Goal: Information Seeking & Learning: Learn about a topic

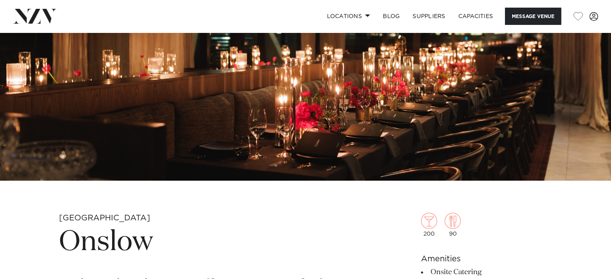
scroll to position [121, 0]
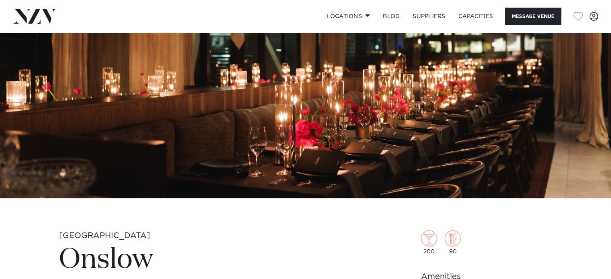
click at [302, 127] on img at bounding box center [305, 55] width 611 height 287
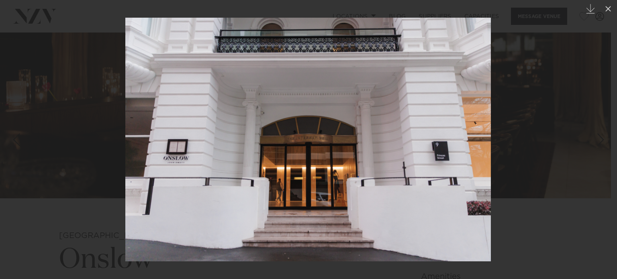
click at [593, 254] on div at bounding box center [308, 139] width 617 height 279
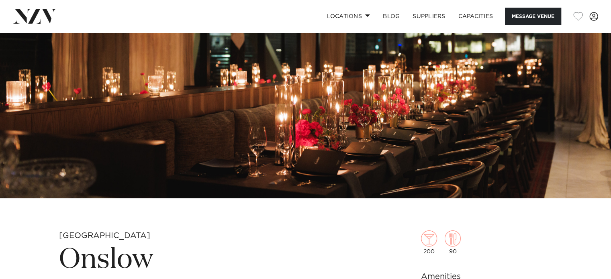
click at [472, 114] on img at bounding box center [305, 55] width 611 height 287
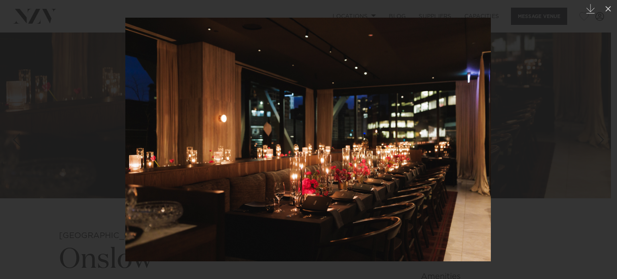
click at [593, 102] on div at bounding box center [308, 139] width 617 height 279
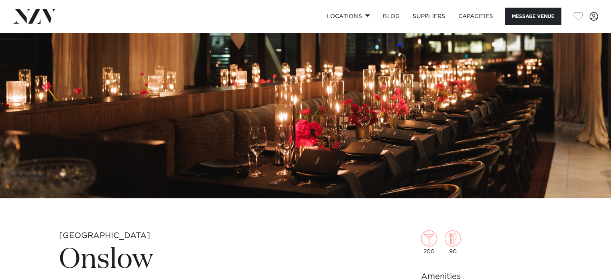
click at [529, 112] on img at bounding box center [305, 55] width 611 height 287
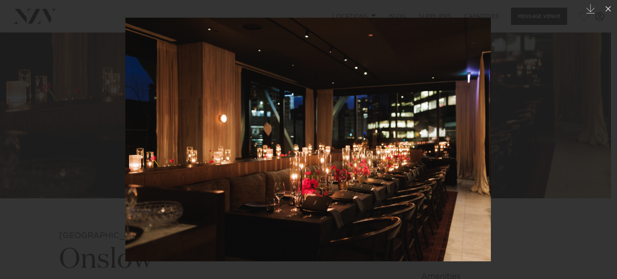
click at [517, 113] on div at bounding box center [308, 139] width 617 height 279
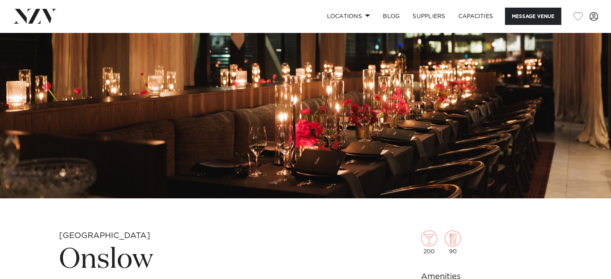
click at [380, 121] on img at bounding box center [305, 55] width 611 height 287
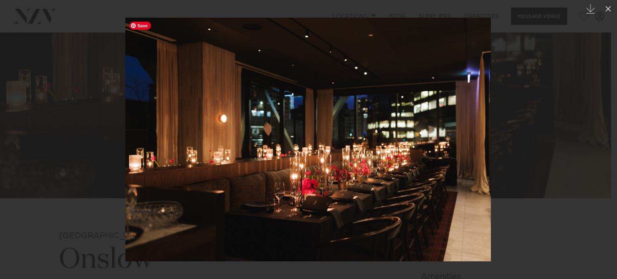
click at [334, 142] on img at bounding box center [308, 140] width 366 height 244
click at [519, 130] on div at bounding box center [308, 139] width 617 height 279
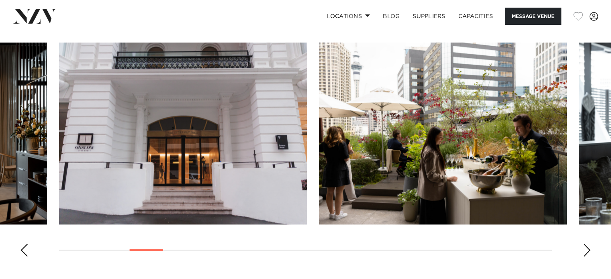
scroll to position [804, 0]
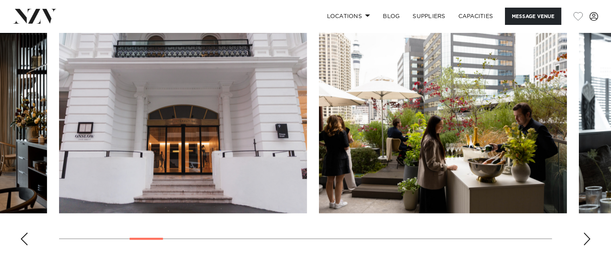
click at [587, 233] on div "Next slide" at bounding box center [587, 239] width 8 height 13
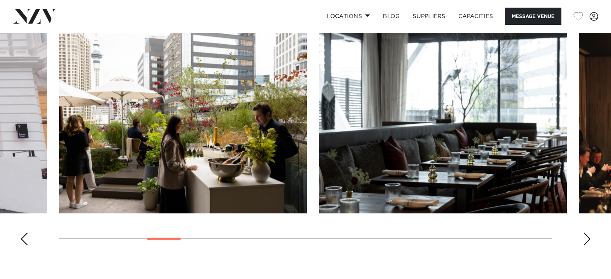
click at [587, 233] on div "Next slide" at bounding box center [587, 239] width 8 height 13
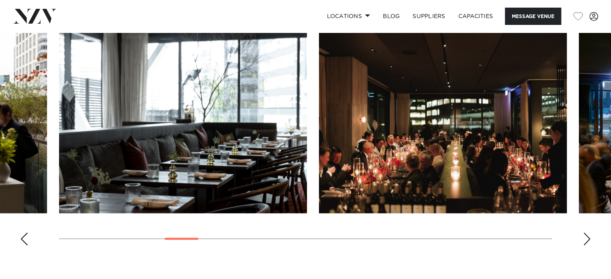
click at [587, 233] on div "Next slide" at bounding box center [587, 239] width 8 height 13
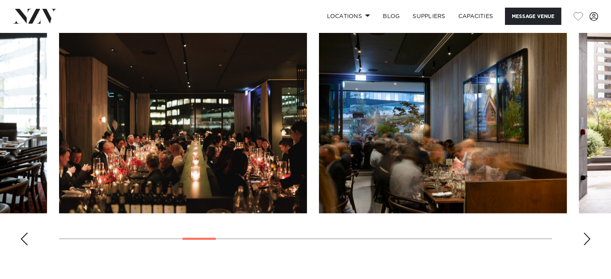
click at [587, 233] on div "Next slide" at bounding box center [587, 239] width 8 height 13
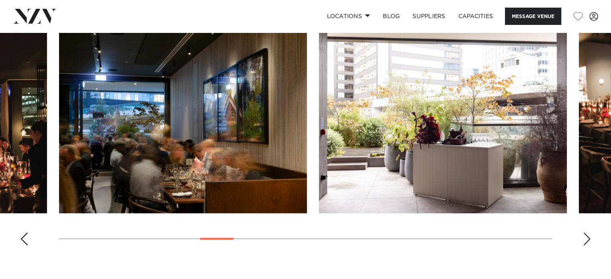
click at [587, 233] on div "Next slide" at bounding box center [587, 239] width 8 height 13
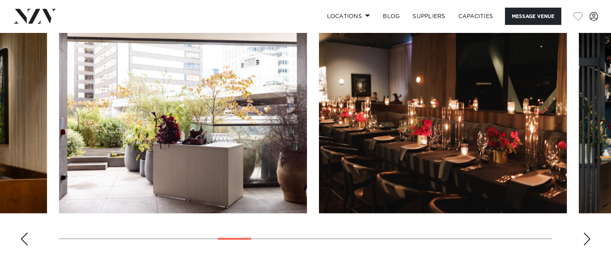
click at [587, 233] on div "Next slide" at bounding box center [587, 239] width 8 height 13
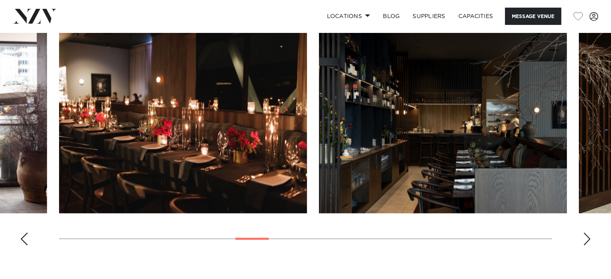
click at [587, 233] on div "Next slide" at bounding box center [587, 239] width 8 height 13
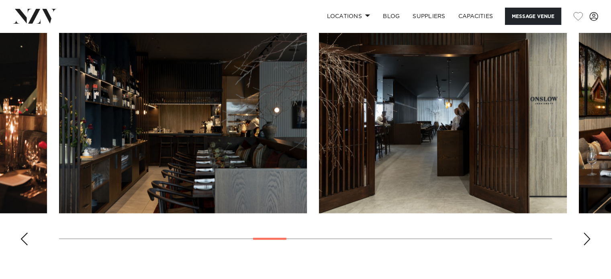
click at [587, 233] on div "Next slide" at bounding box center [587, 239] width 8 height 13
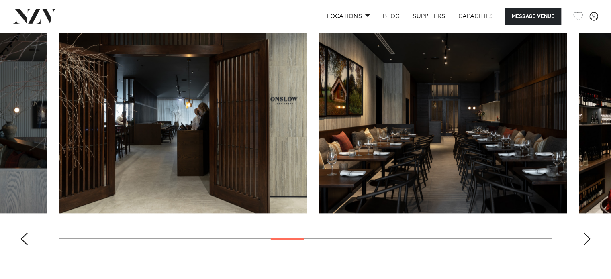
click at [587, 233] on div "Next slide" at bounding box center [587, 239] width 8 height 13
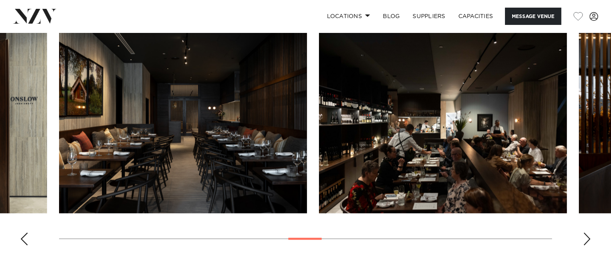
click at [587, 233] on div "Next slide" at bounding box center [587, 239] width 8 height 13
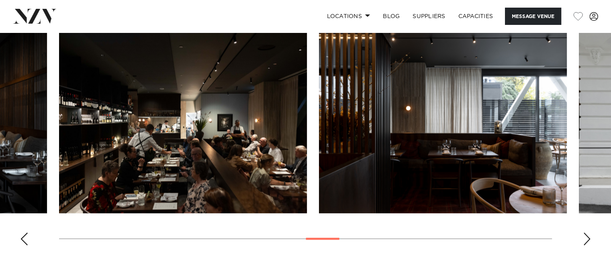
click at [587, 233] on div "Next slide" at bounding box center [587, 239] width 8 height 13
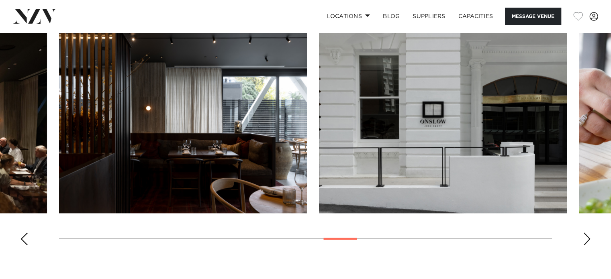
click at [587, 233] on div "Next slide" at bounding box center [587, 239] width 8 height 13
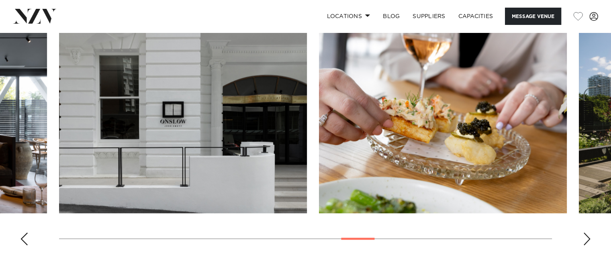
click at [587, 233] on div "Next slide" at bounding box center [587, 239] width 8 height 13
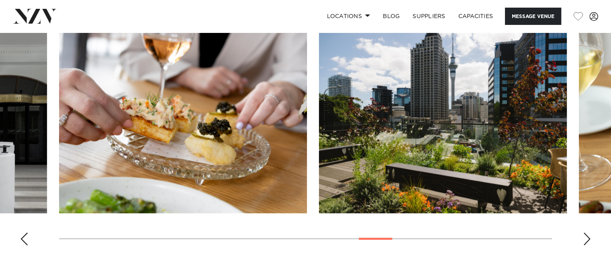
click at [587, 233] on div "Next slide" at bounding box center [587, 239] width 8 height 13
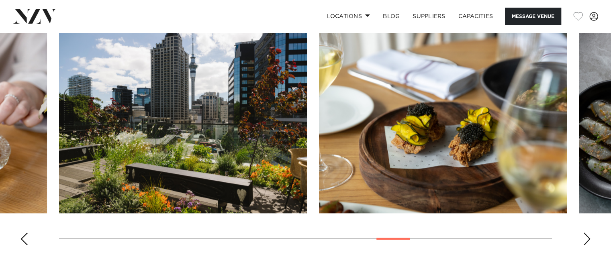
click at [587, 233] on div "Next slide" at bounding box center [587, 239] width 8 height 13
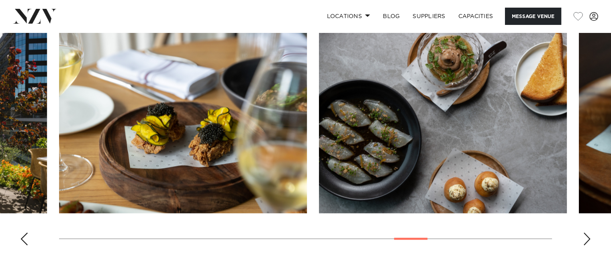
click at [587, 233] on div "Next slide" at bounding box center [587, 239] width 8 height 13
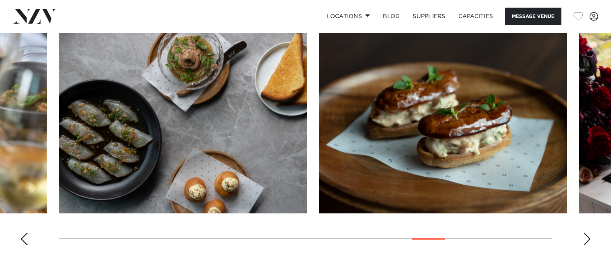
click at [587, 233] on div "Next slide" at bounding box center [587, 239] width 8 height 13
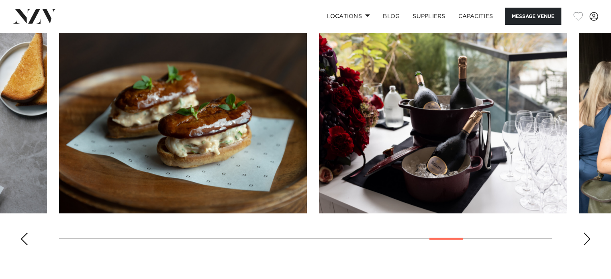
click at [587, 233] on div "Next slide" at bounding box center [587, 239] width 8 height 13
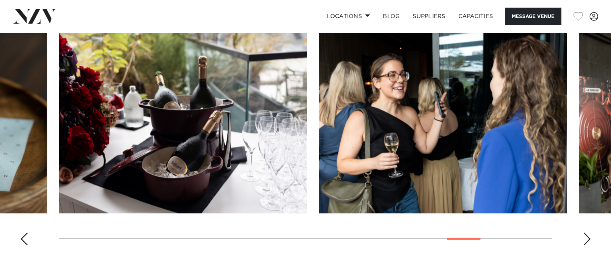
click at [587, 233] on div "Next slide" at bounding box center [587, 239] width 8 height 13
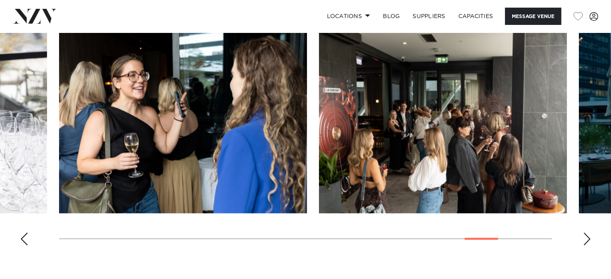
click at [587, 233] on div "Next slide" at bounding box center [587, 239] width 8 height 13
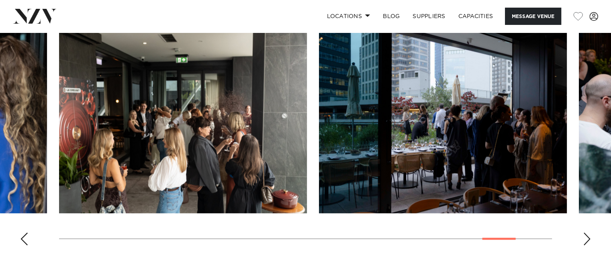
click at [587, 233] on div "Next slide" at bounding box center [587, 239] width 8 height 13
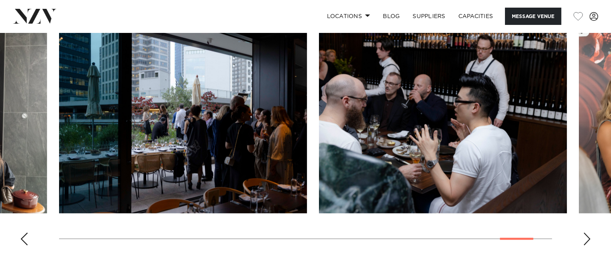
click at [587, 233] on div "Next slide" at bounding box center [587, 239] width 8 height 13
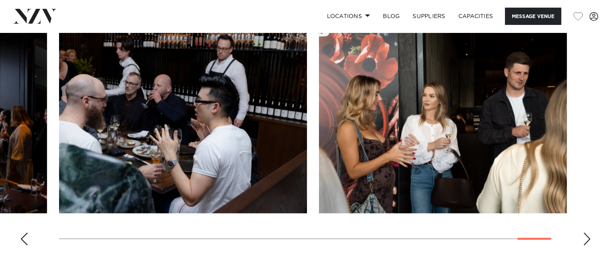
click at [587, 233] on div "Next slide" at bounding box center [587, 239] width 8 height 13
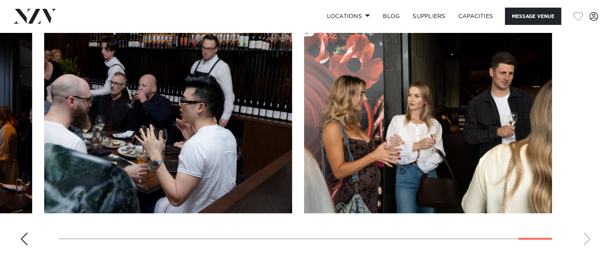
click at [23, 233] on div "Previous slide" at bounding box center [24, 239] width 8 height 13
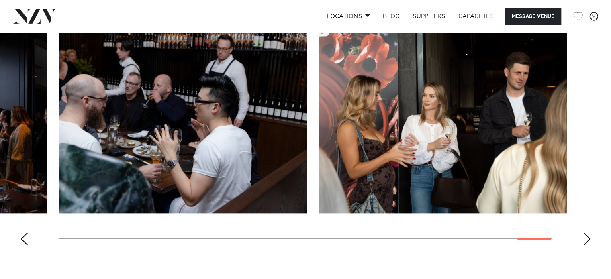
click at [23, 233] on div "Previous slide" at bounding box center [24, 239] width 8 height 13
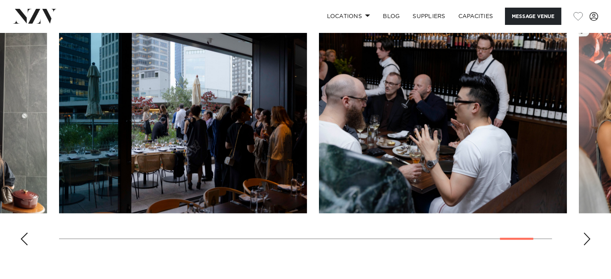
click at [23, 233] on div "Previous slide" at bounding box center [24, 239] width 8 height 13
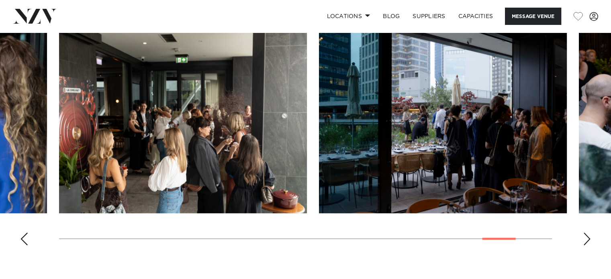
click at [24, 233] on div "Previous slide" at bounding box center [24, 239] width 8 height 13
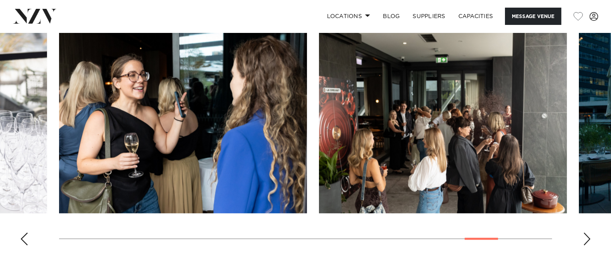
click at [24, 233] on div "Previous slide" at bounding box center [24, 239] width 8 height 13
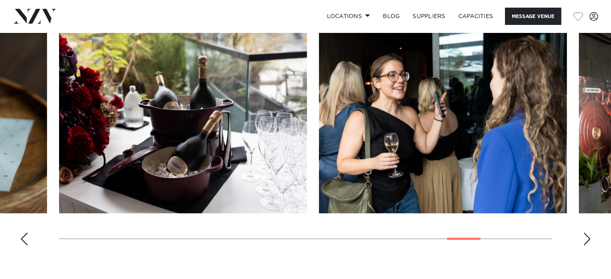
click at [24, 233] on div "Previous slide" at bounding box center [24, 239] width 8 height 13
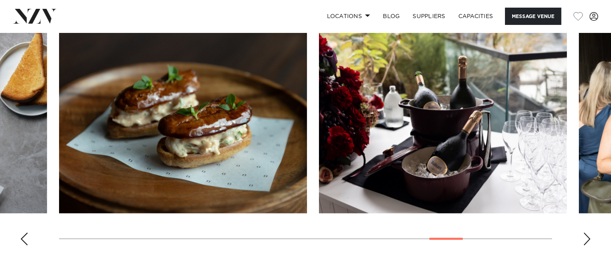
click at [25, 233] on div "Previous slide" at bounding box center [24, 239] width 8 height 13
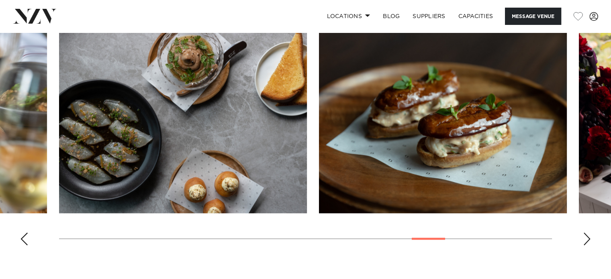
click at [25, 233] on div "Previous slide" at bounding box center [24, 239] width 8 height 13
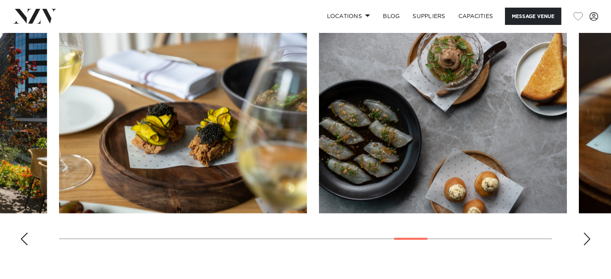
click at [25, 233] on div "Previous slide" at bounding box center [24, 239] width 8 height 13
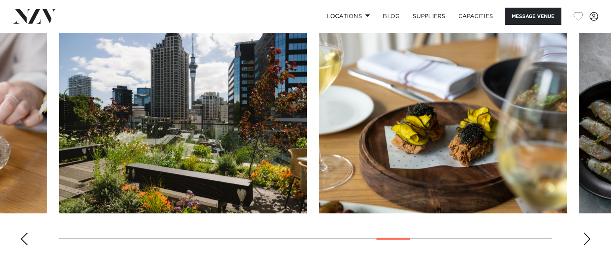
click at [25, 233] on div "Previous slide" at bounding box center [24, 239] width 8 height 13
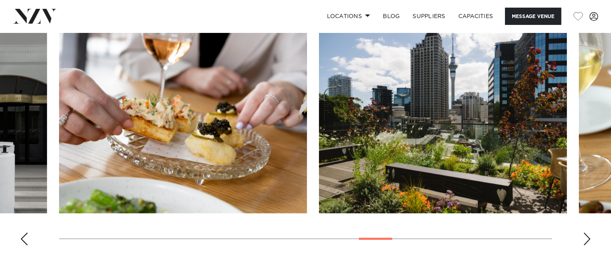
click at [25, 233] on div "Previous slide" at bounding box center [24, 239] width 8 height 13
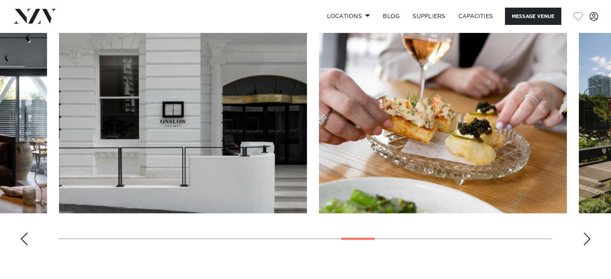
click at [25, 233] on div "Previous slide" at bounding box center [24, 239] width 8 height 13
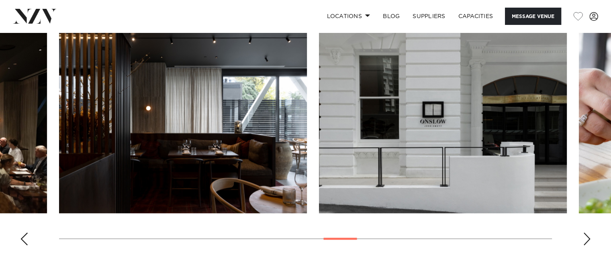
click at [25, 233] on div "Previous slide" at bounding box center [24, 239] width 8 height 13
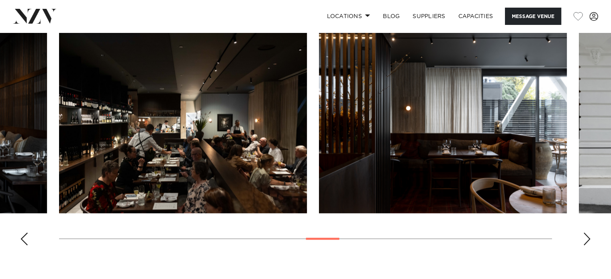
click at [25, 233] on div "Previous slide" at bounding box center [24, 239] width 8 height 13
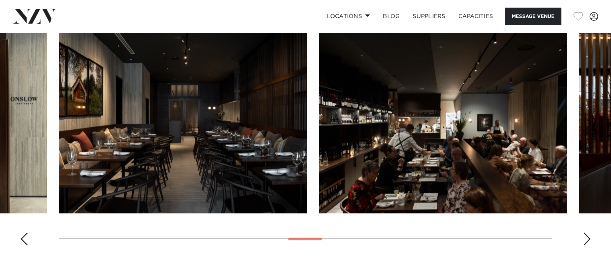
click at [25, 233] on div "Previous slide" at bounding box center [24, 239] width 8 height 13
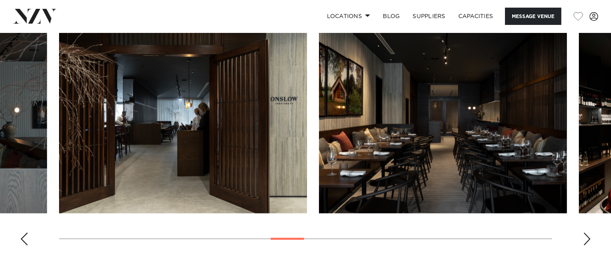
click at [25, 233] on div "Previous slide" at bounding box center [24, 239] width 8 height 13
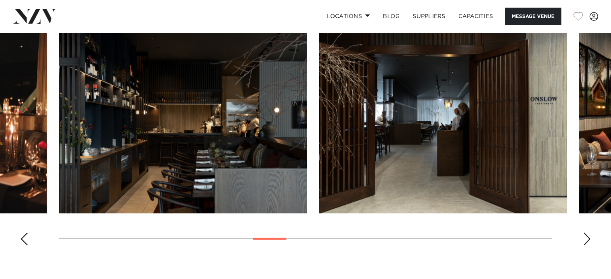
click at [25, 233] on div "Previous slide" at bounding box center [24, 239] width 8 height 13
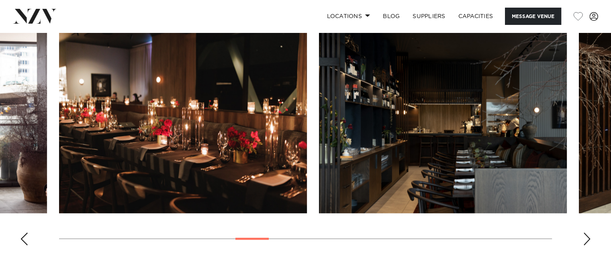
click at [25, 233] on div "Previous slide" at bounding box center [24, 239] width 8 height 13
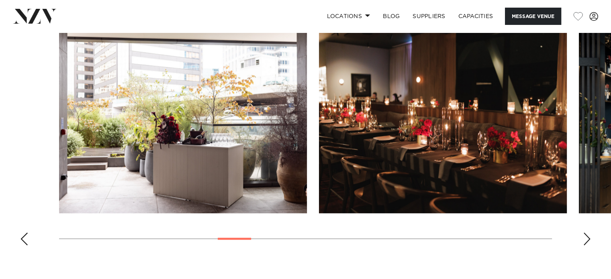
click at [25, 233] on div "Previous slide" at bounding box center [24, 239] width 8 height 13
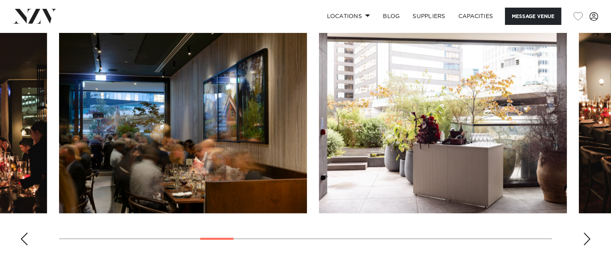
click at [25, 233] on div "Previous slide" at bounding box center [24, 239] width 8 height 13
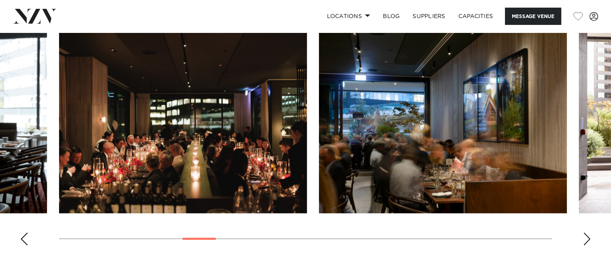
click at [25, 233] on div "Previous slide" at bounding box center [24, 239] width 8 height 13
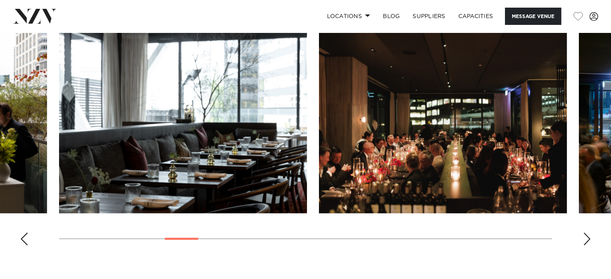
click at [25, 233] on div "Previous slide" at bounding box center [24, 239] width 8 height 13
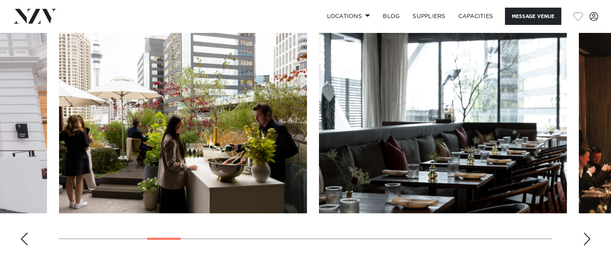
click at [25, 233] on div "Previous slide" at bounding box center [24, 239] width 8 height 13
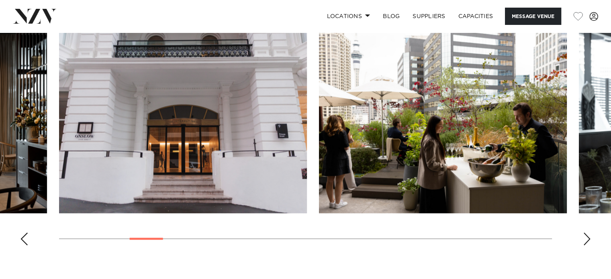
click at [25, 233] on div "Previous slide" at bounding box center [24, 239] width 8 height 13
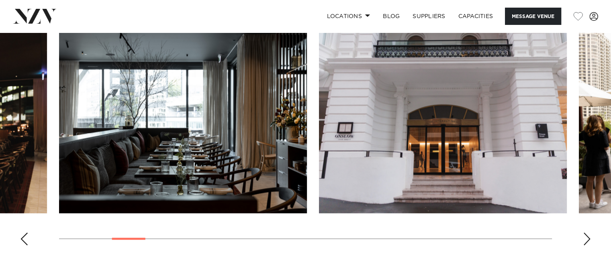
click at [25, 233] on div "Previous slide" at bounding box center [24, 239] width 8 height 13
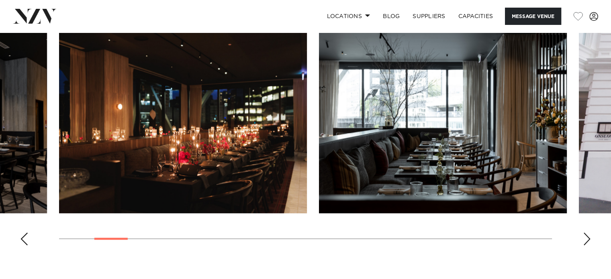
click at [25, 233] on div "Previous slide" at bounding box center [24, 239] width 8 height 13
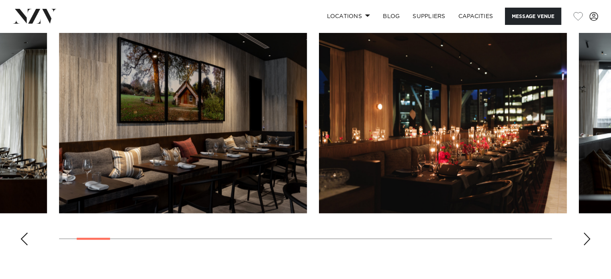
click at [25, 233] on div "Previous slide" at bounding box center [24, 239] width 8 height 13
